Goal: Transaction & Acquisition: Purchase product/service

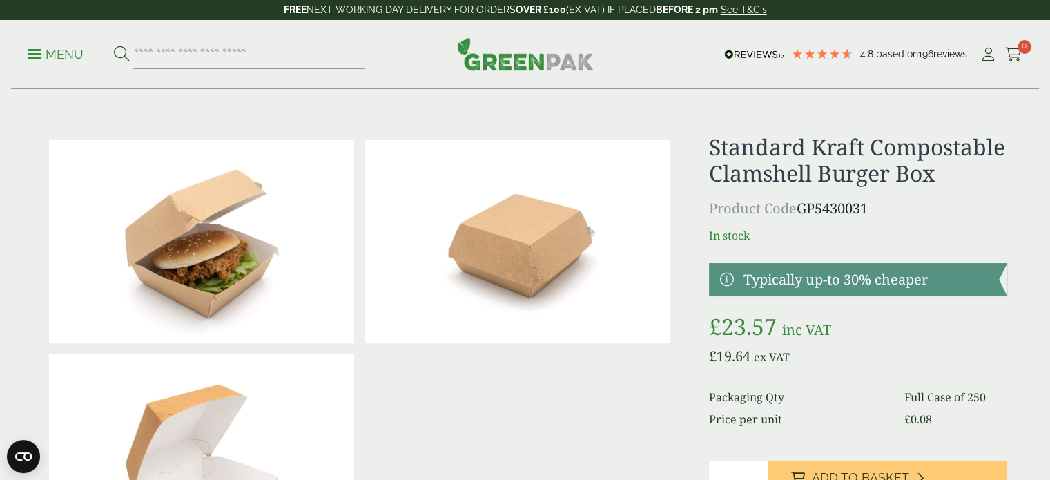
click at [75, 53] on p "Menu" at bounding box center [56, 54] width 56 height 17
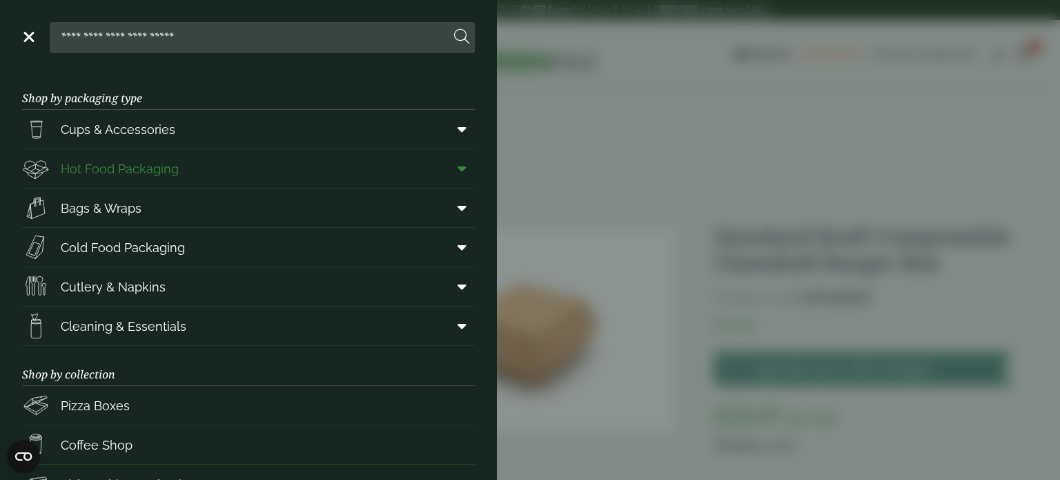
click at [458, 168] on icon at bounding box center [462, 169] width 9 height 14
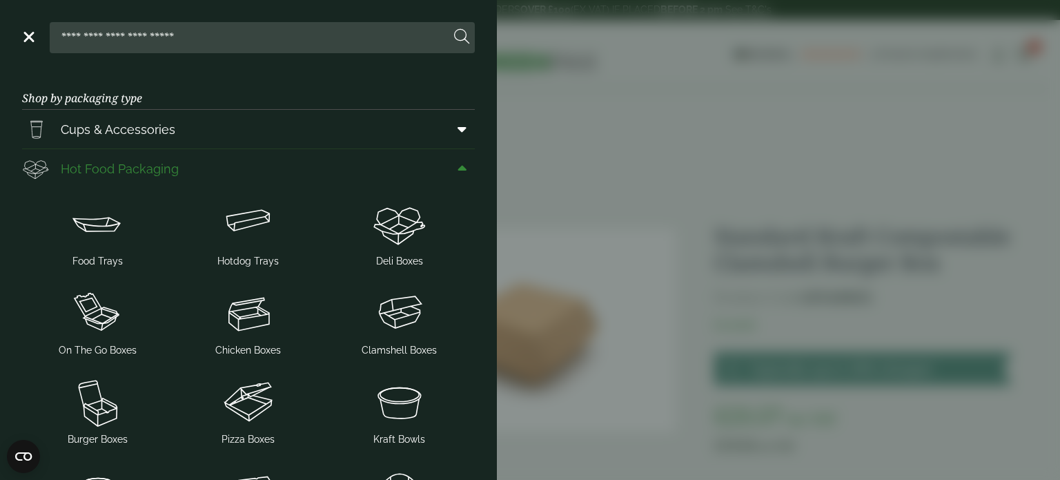
click at [458, 168] on icon at bounding box center [462, 169] width 9 height 14
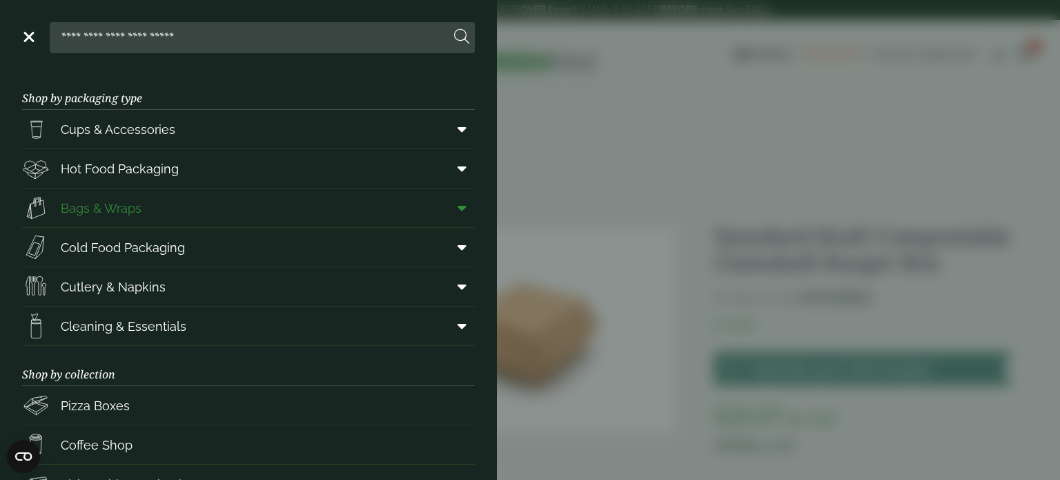
click at [457, 208] on span at bounding box center [459, 208] width 31 height 26
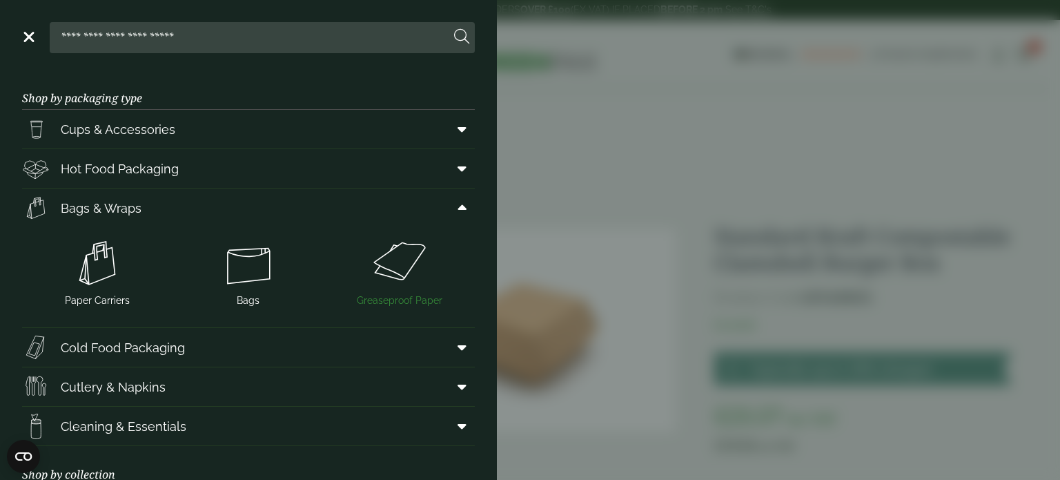
click at [400, 262] on img at bounding box center [399, 262] width 140 height 55
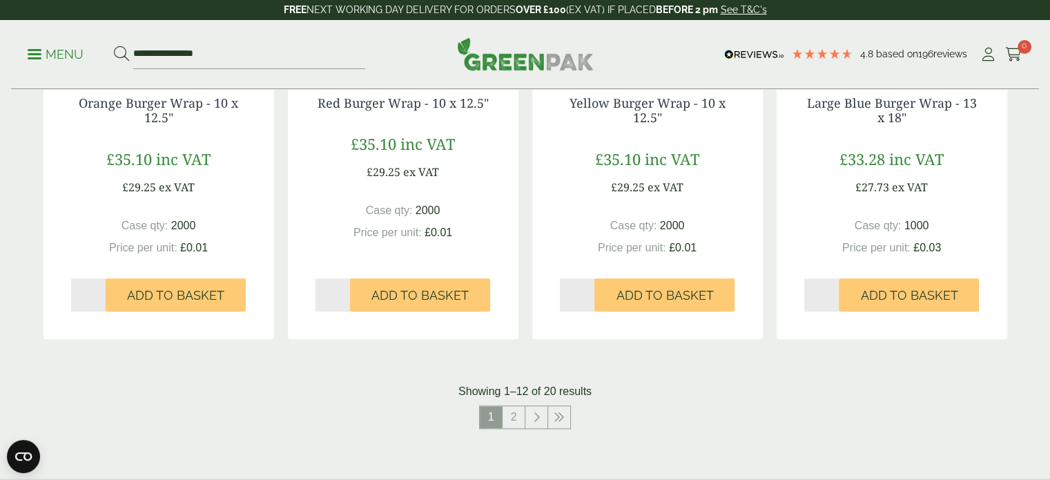
scroll to position [1450, 0]
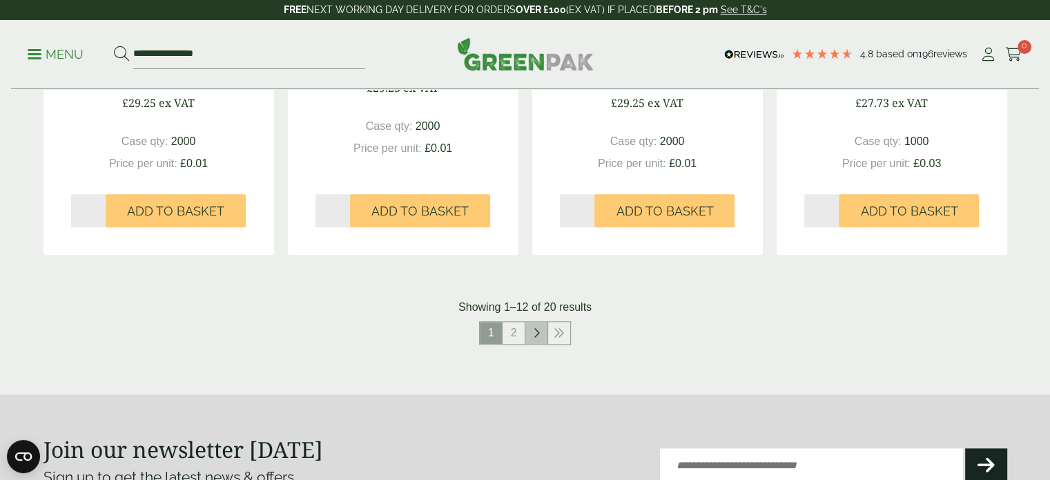
click at [542, 336] on link at bounding box center [536, 333] width 22 height 22
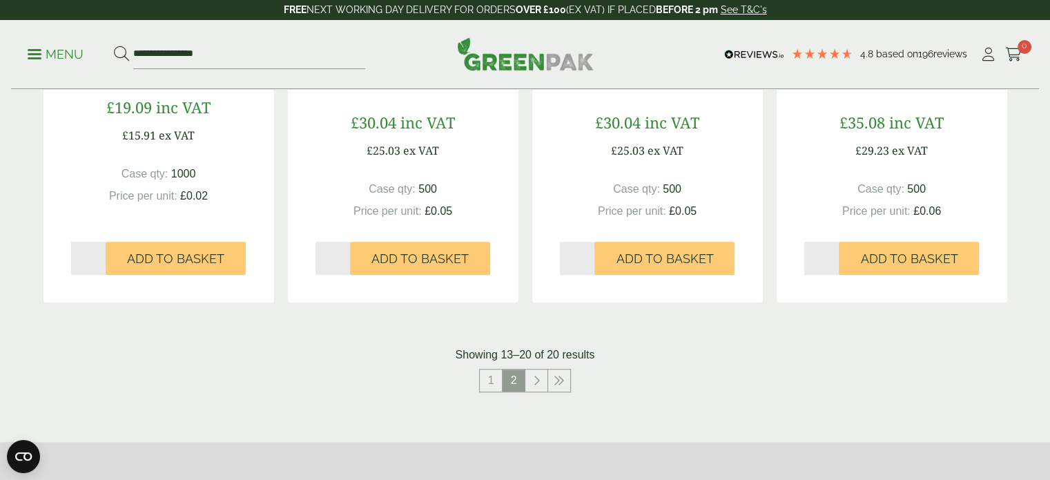
scroll to position [966, 0]
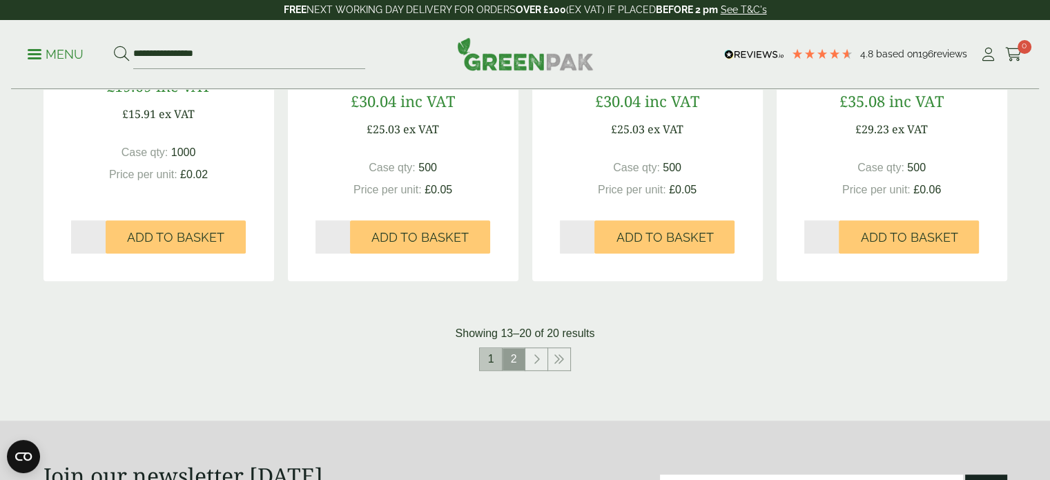
click at [493, 360] on link "1" at bounding box center [491, 359] width 22 height 22
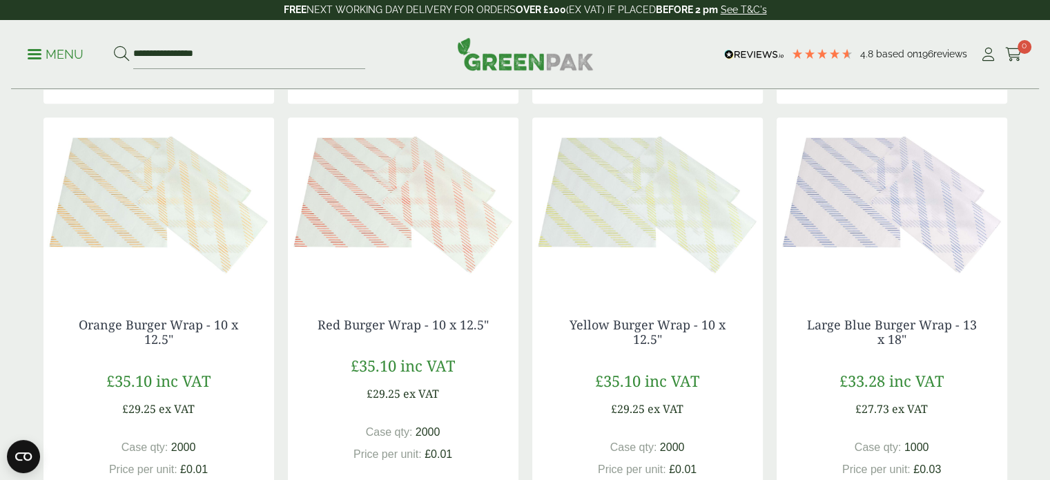
scroll to position [1104, 0]
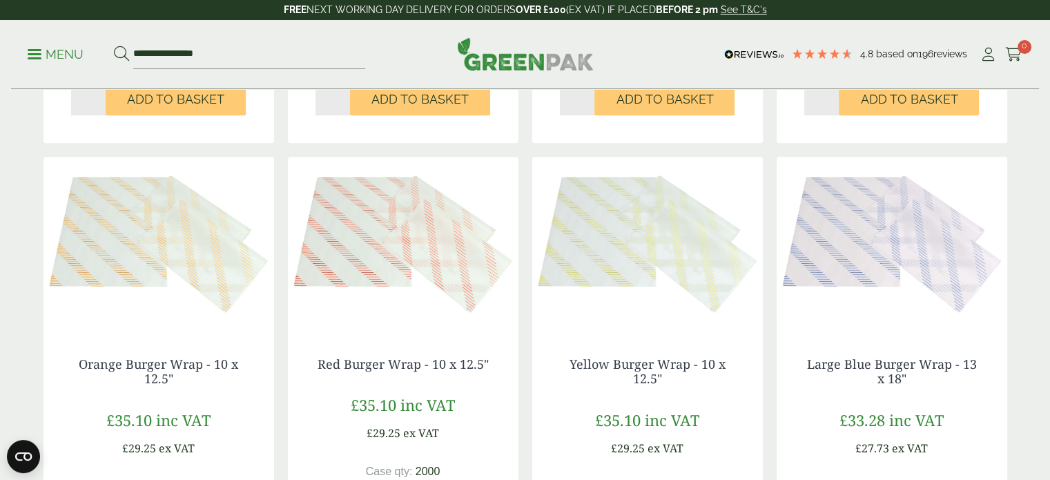
click at [845, 196] on img at bounding box center [892, 243] width 231 height 173
